Goal: Task Accomplishment & Management: Manage account settings

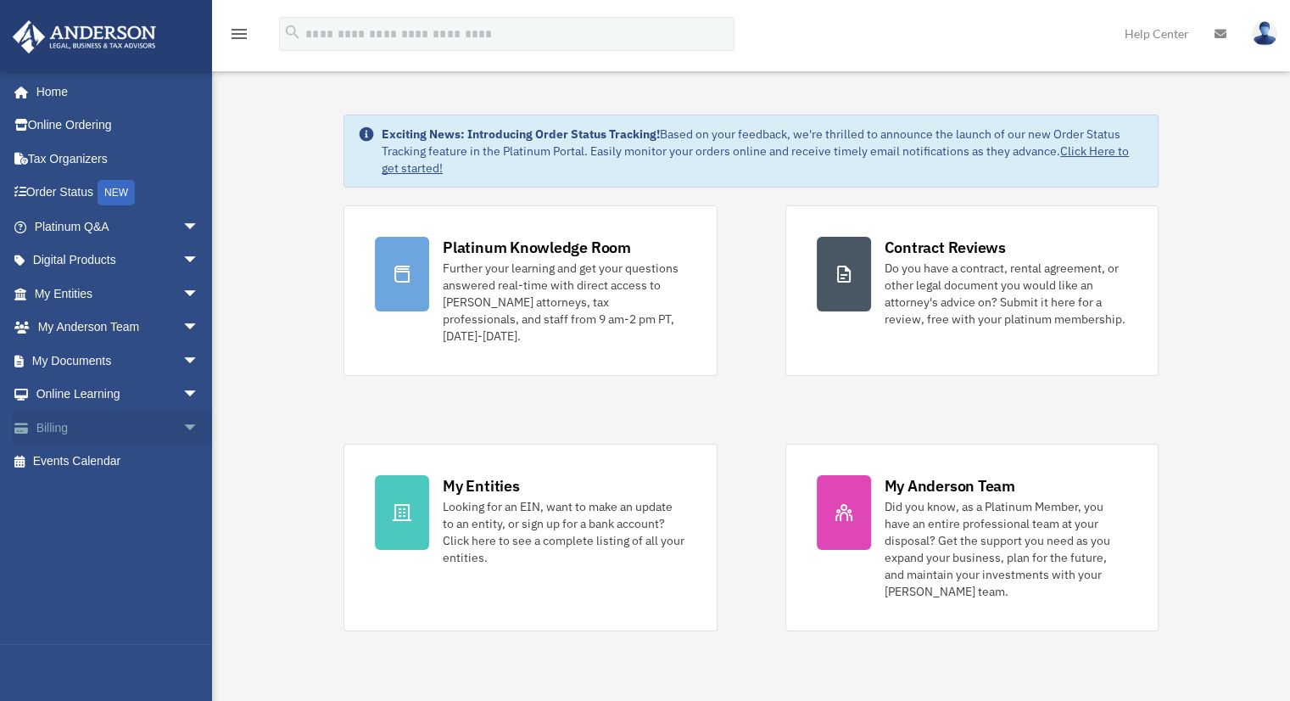
click at [182, 426] on span "arrow_drop_down" at bounding box center [199, 427] width 34 height 35
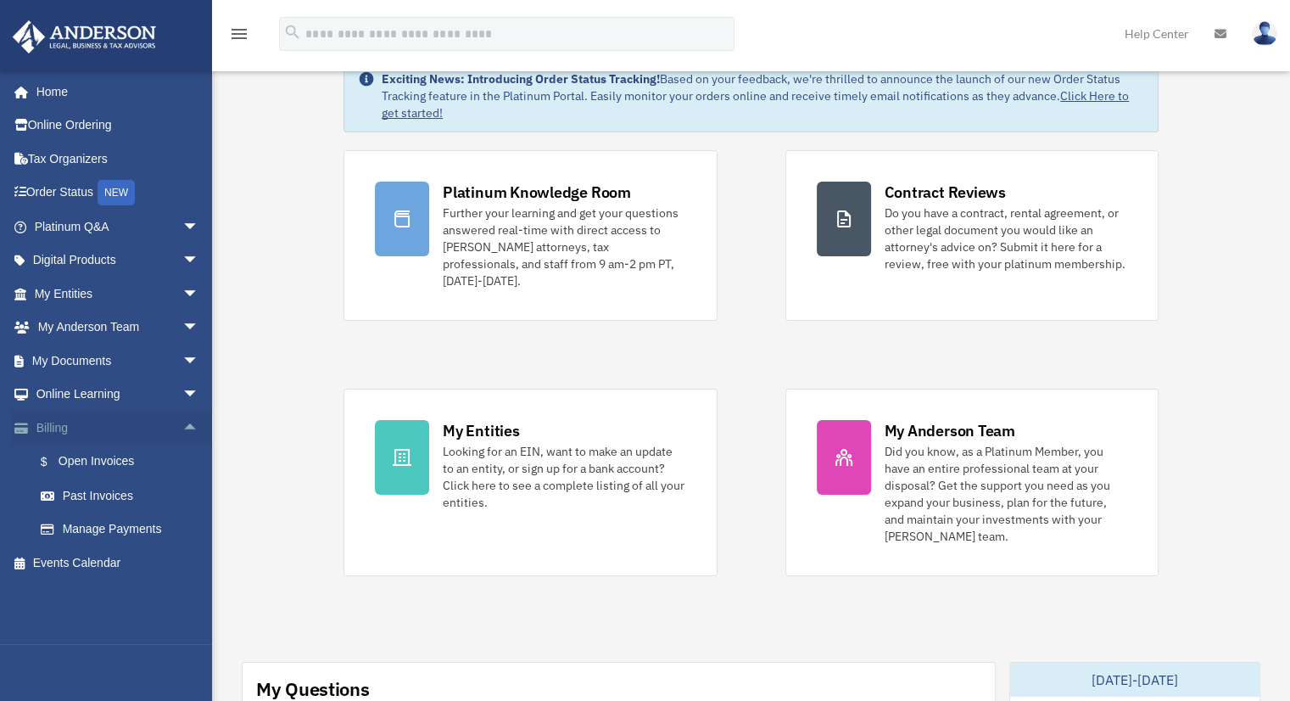
scroll to position [85, 0]
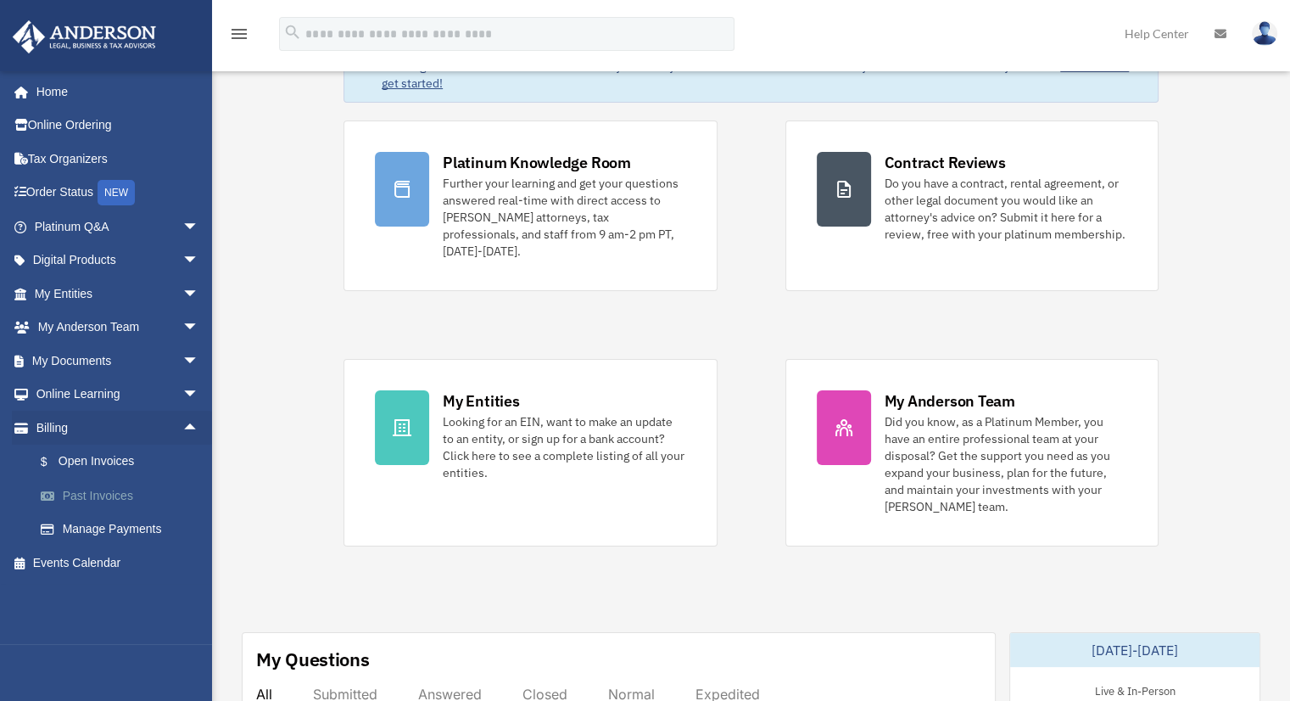
click at [100, 495] on link "Past Invoices" at bounding box center [124, 495] width 201 height 34
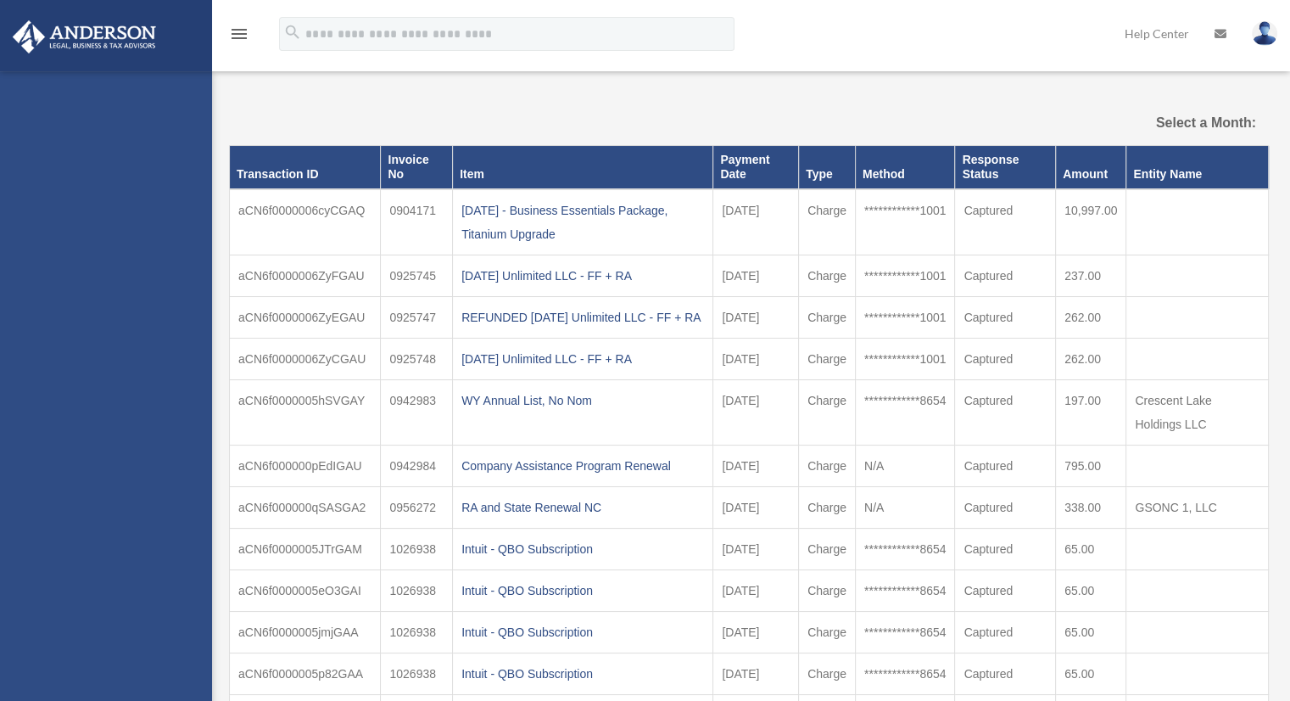
select select
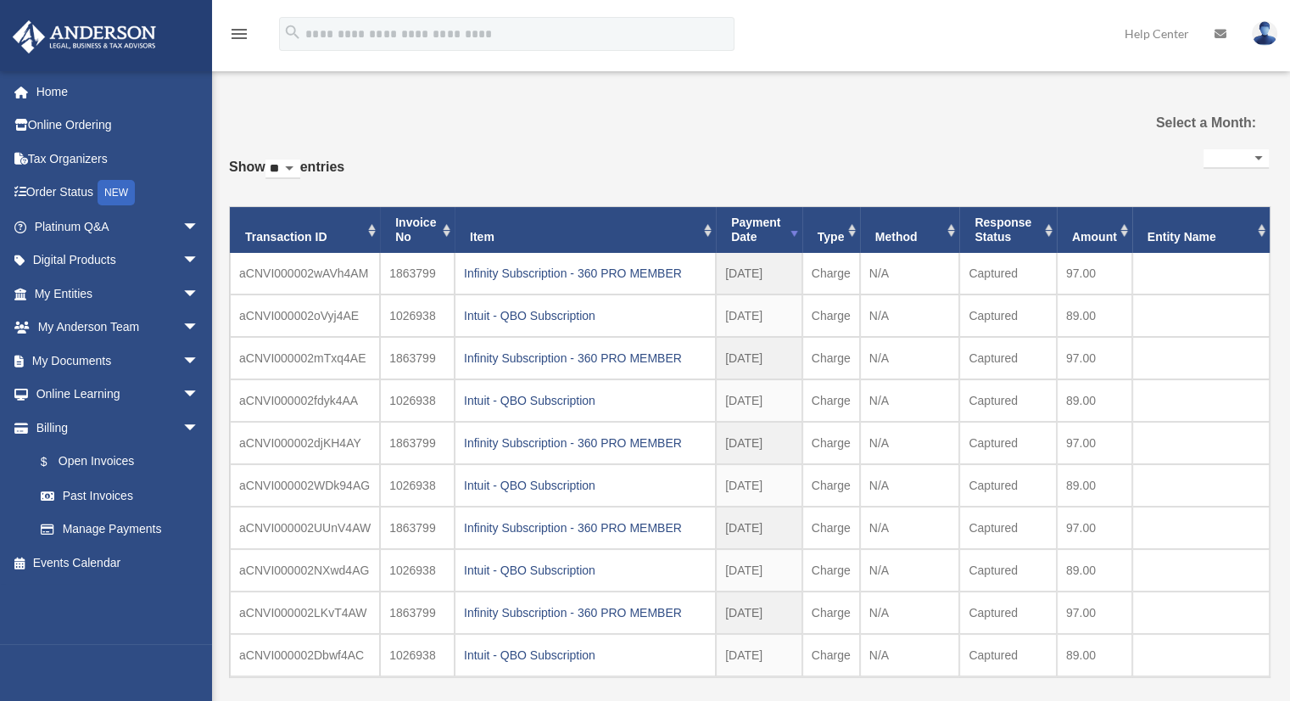
click at [662, 361] on div "Infinity Subscription - 360 PRO MEMBER" at bounding box center [585, 358] width 243 height 24
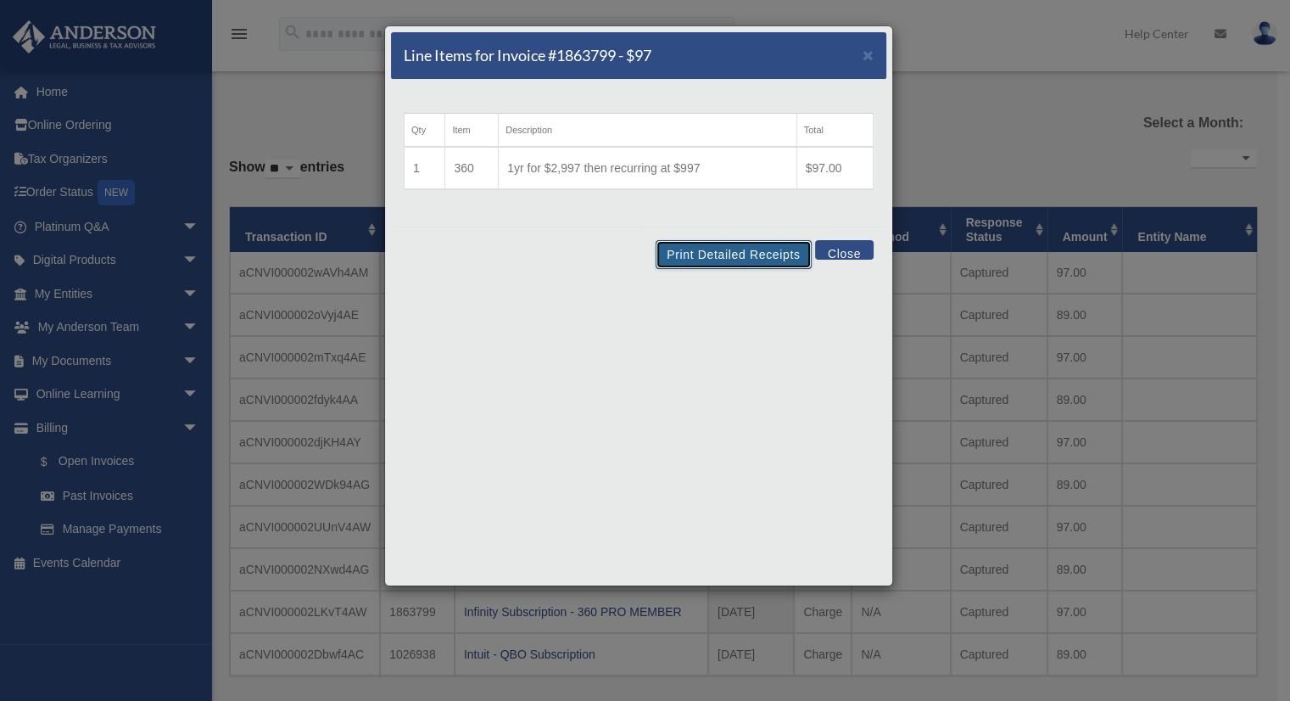
click at [697, 253] on button "Print Detailed Receipts" at bounding box center [733, 254] width 155 height 29
click at [858, 255] on button "Close" at bounding box center [844, 250] width 59 height 20
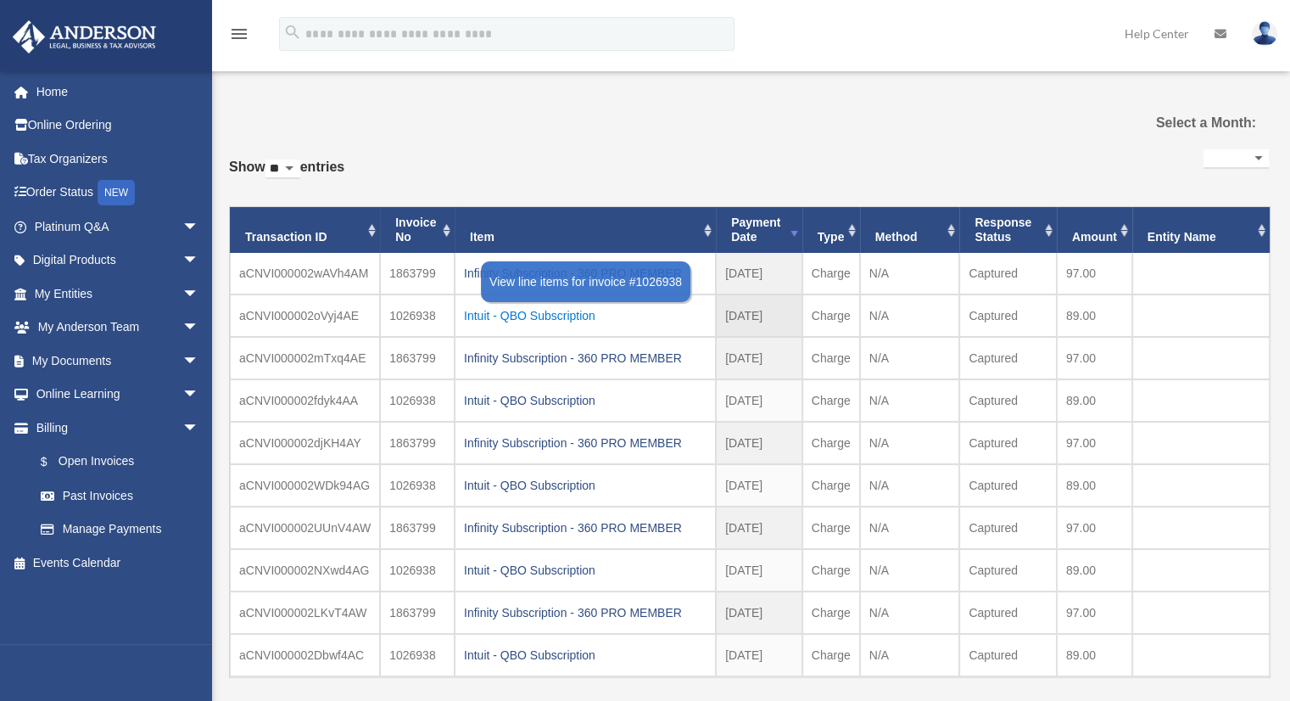
click at [588, 318] on div "Intuit - QBO Subscription" at bounding box center [585, 316] width 243 height 24
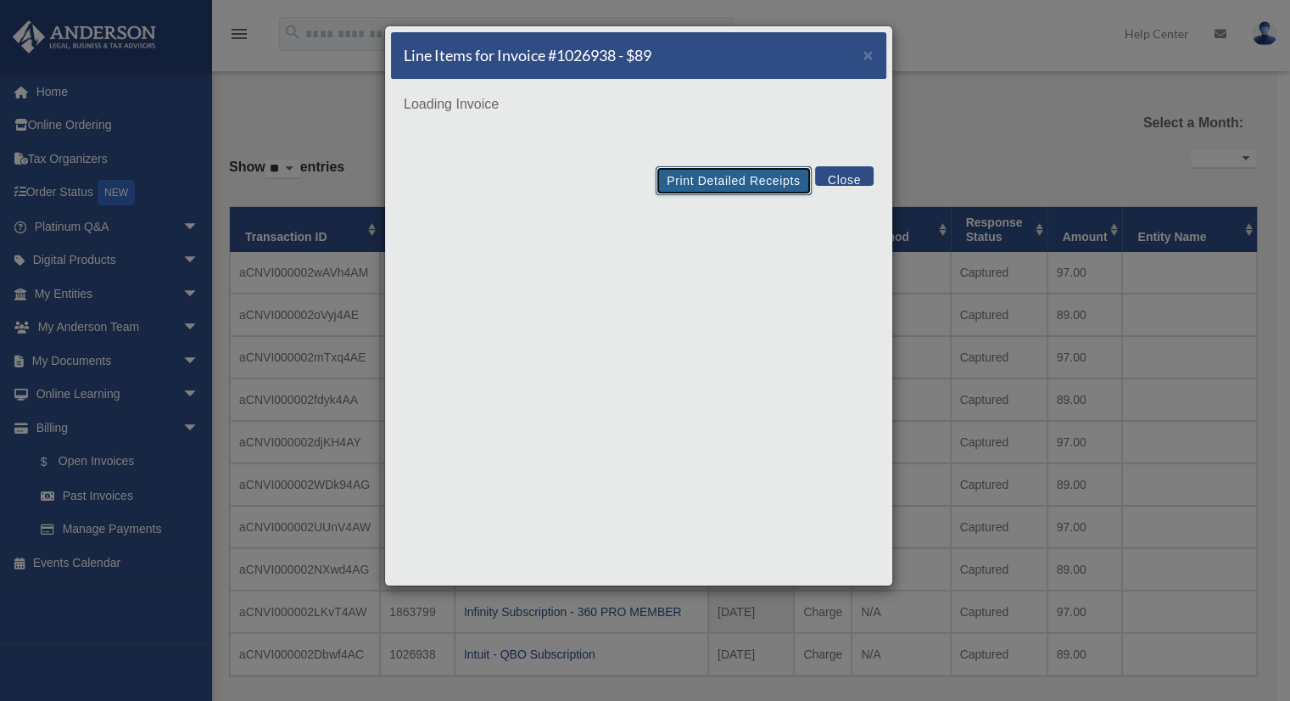
drag, startPoint x: 731, startPoint y: 185, endPoint x: 492, endPoint y: 306, distance: 268.2
click at [731, 184] on button "Print Detailed Receipts" at bounding box center [733, 180] width 155 height 29
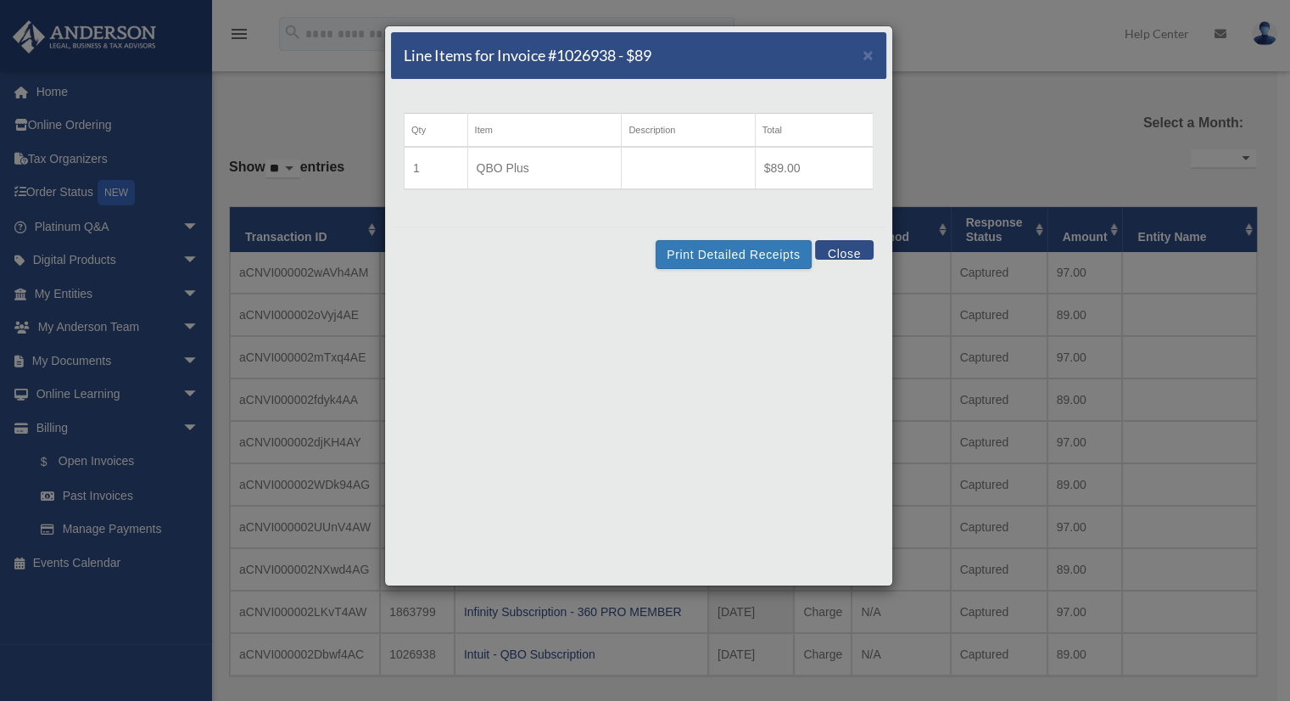
click at [838, 254] on button "Close" at bounding box center [844, 250] width 59 height 20
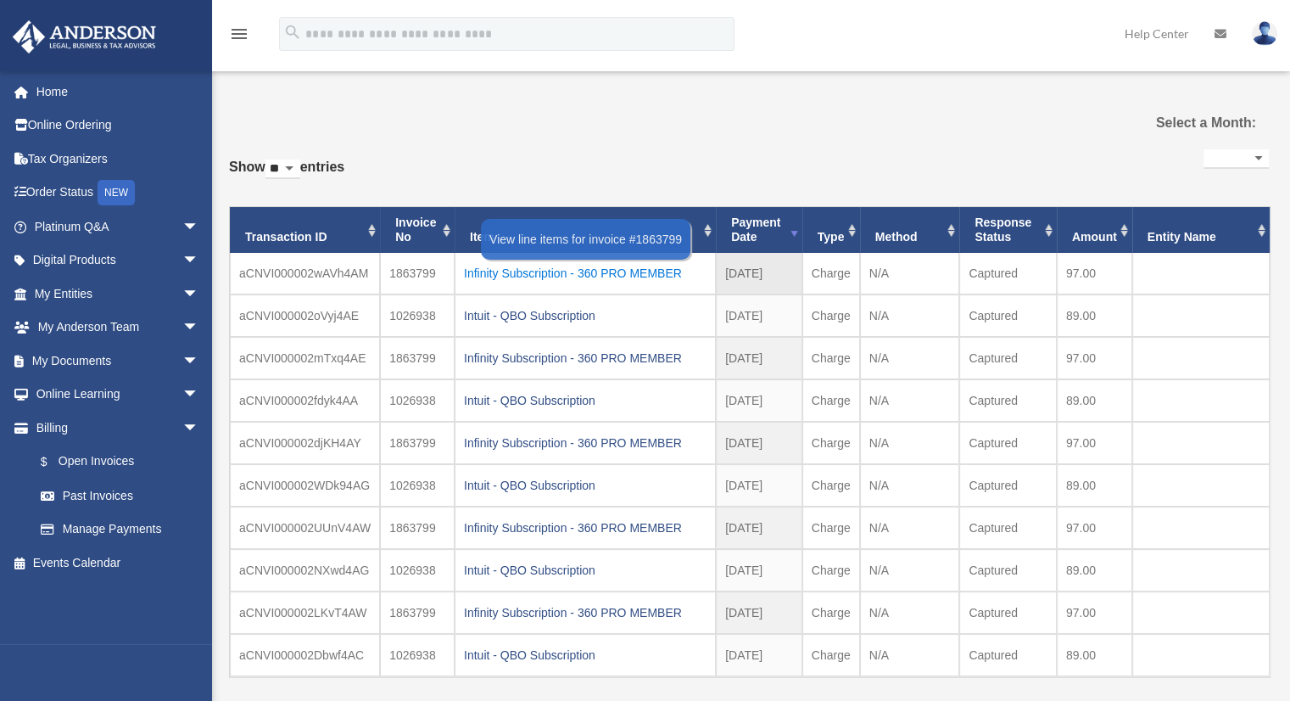
click at [620, 273] on div "Infinity Subscription - 360 PRO MEMBER" at bounding box center [585, 273] width 243 height 24
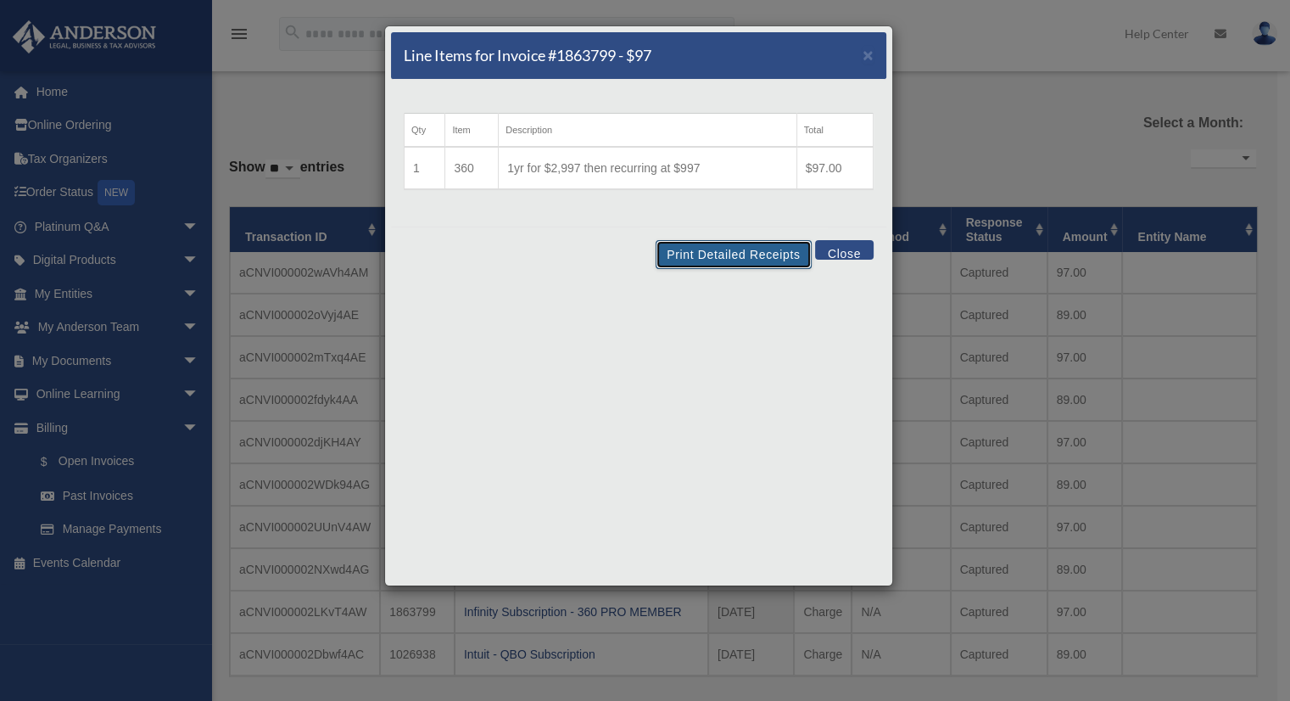
click at [716, 254] on button "Print Detailed Receipts" at bounding box center [733, 254] width 155 height 29
click at [834, 251] on button "Close" at bounding box center [844, 250] width 59 height 20
